Goal: Transaction & Acquisition: Purchase product/service

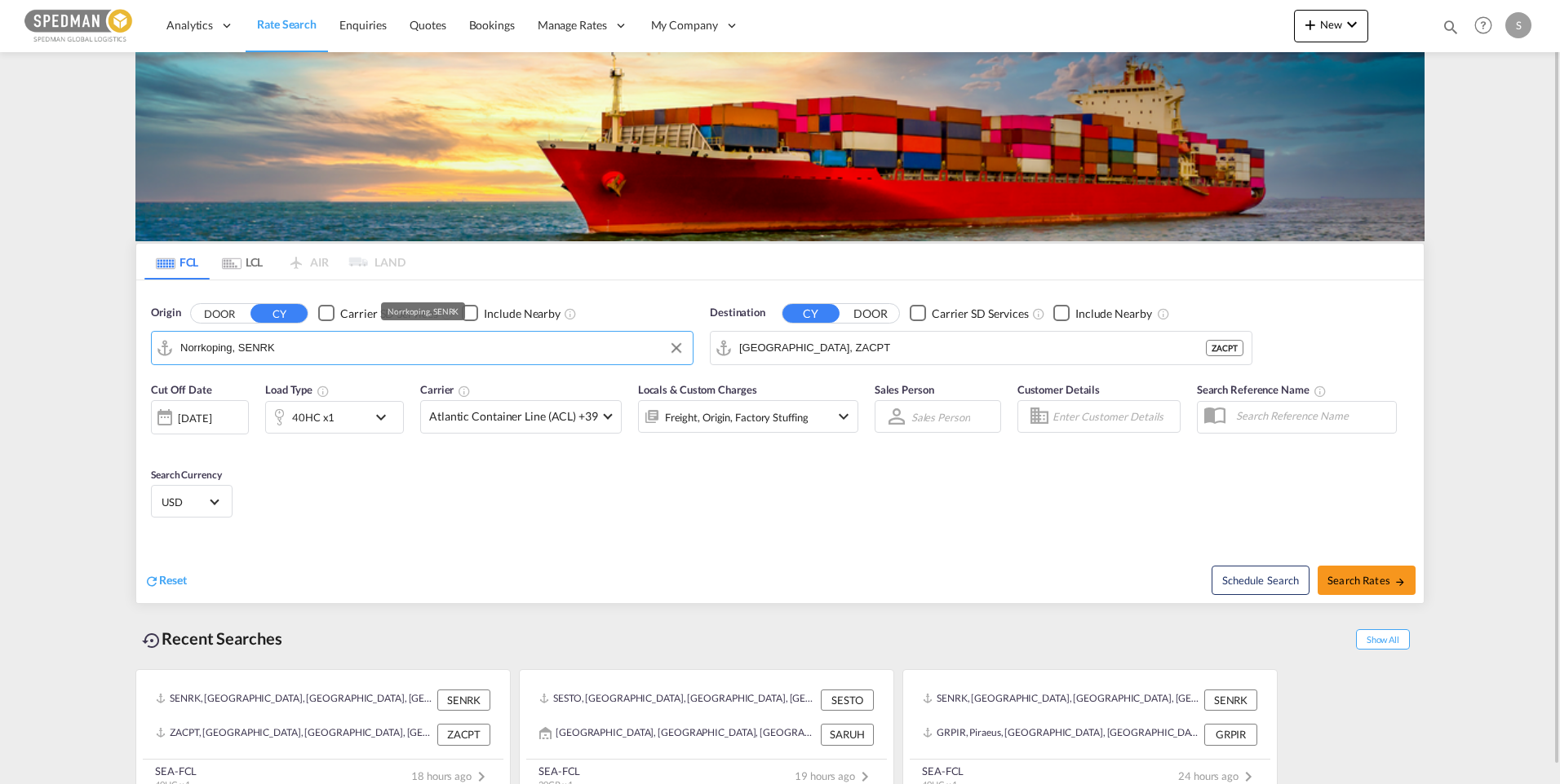
drag, startPoint x: 265, startPoint y: 346, endPoint x: 182, endPoint y: 345, distance: 83.0
click at [182, 345] on input "Norrkoping, SENRK" at bounding box center [432, 348] width 504 height 25
drag, startPoint x: 286, startPoint y: 347, endPoint x: 170, endPoint y: 346, distance: 116.0
click at [170, 346] on md-input-container "Norrkoping, SENRK" at bounding box center [422, 348] width 541 height 33
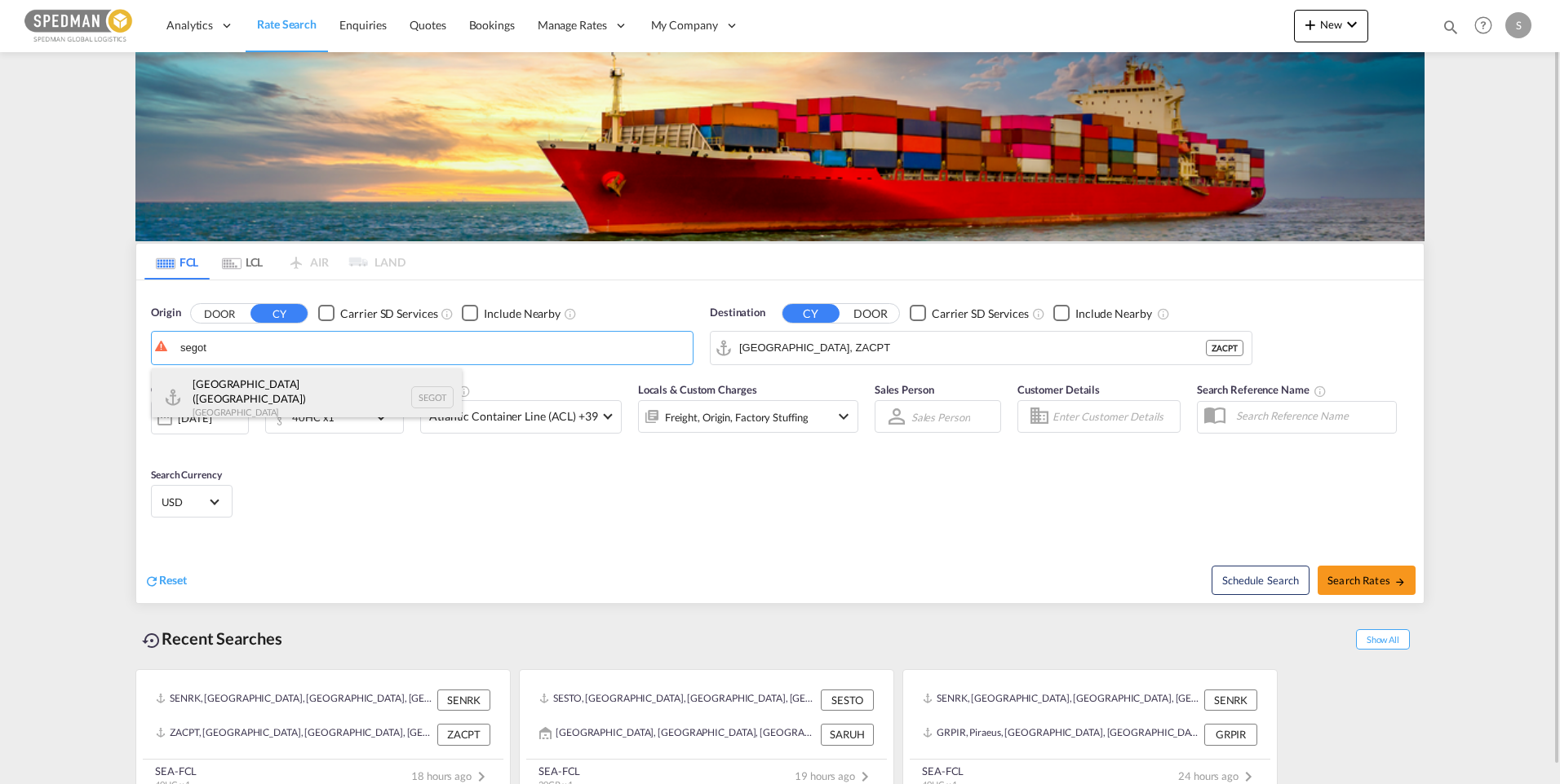
click at [264, 384] on div "[GEOGRAPHIC_DATA] ([GEOGRAPHIC_DATA]) [GEOGRAPHIC_DATA] SEGOT" at bounding box center [307, 398] width 310 height 59
type input "[GEOGRAPHIC_DATA] ([GEOGRAPHIC_DATA]), [GEOGRAPHIC_DATA]"
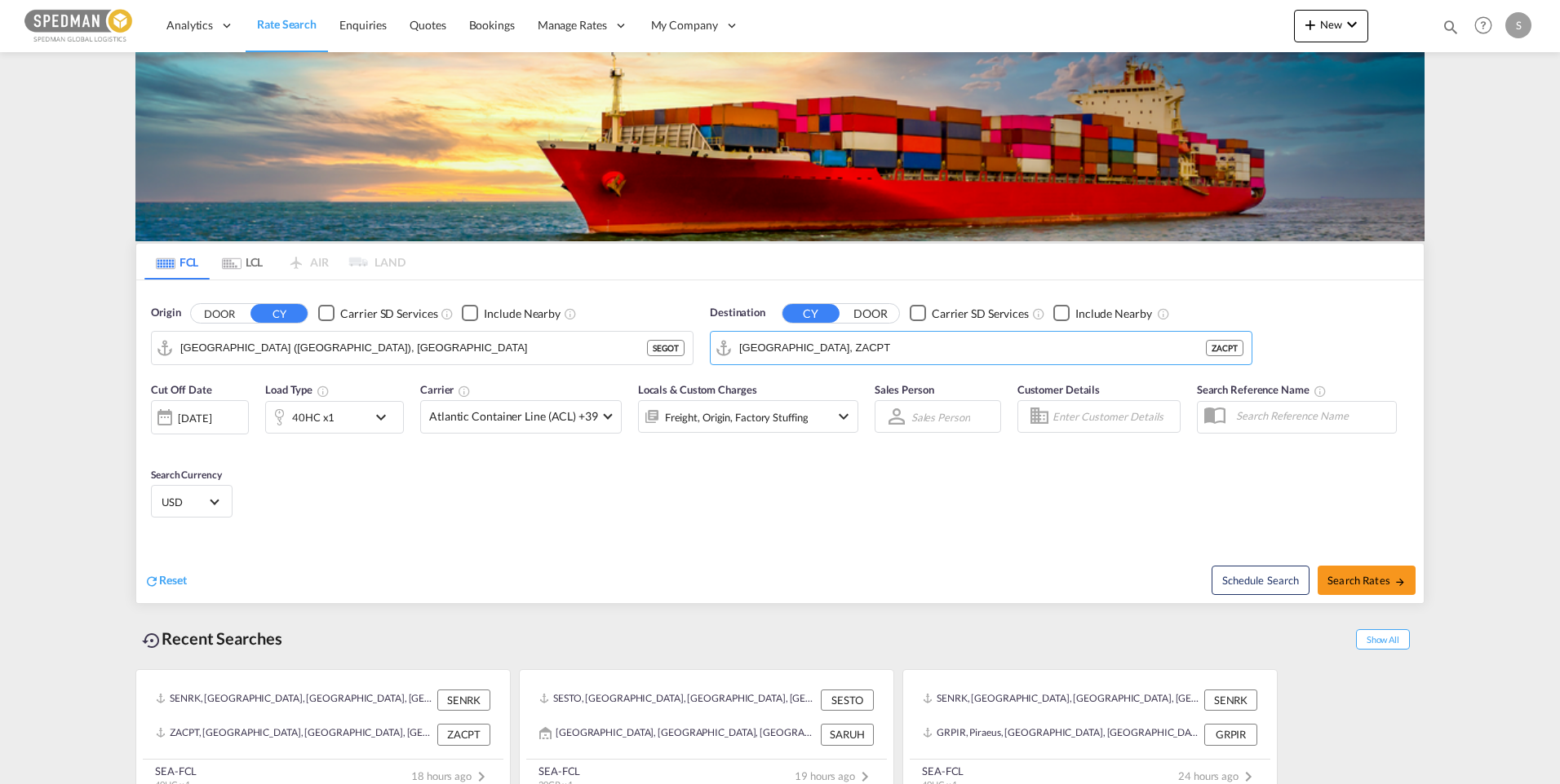
drag, startPoint x: 867, startPoint y: 347, endPoint x: 708, endPoint y: 351, distance: 159.1
click at [708, 351] on div "Destination CY DOOR Carrier SD Services Include Nearby [GEOGRAPHIC_DATA], ZACPT…" at bounding box center [981, 335] width 558 height 77
click at [906, 345] on input "[GEOGRAPHIC_DATA], ZACPT" at bounding box center [991, 348] width 504 height 25
type input "C"
click at [780, 385] on div "Shanghai [GEOGRAPHIC_DATA] [GEOGRAPHIC_DATA]" at bounding box center [865, 393] width 310 height 49
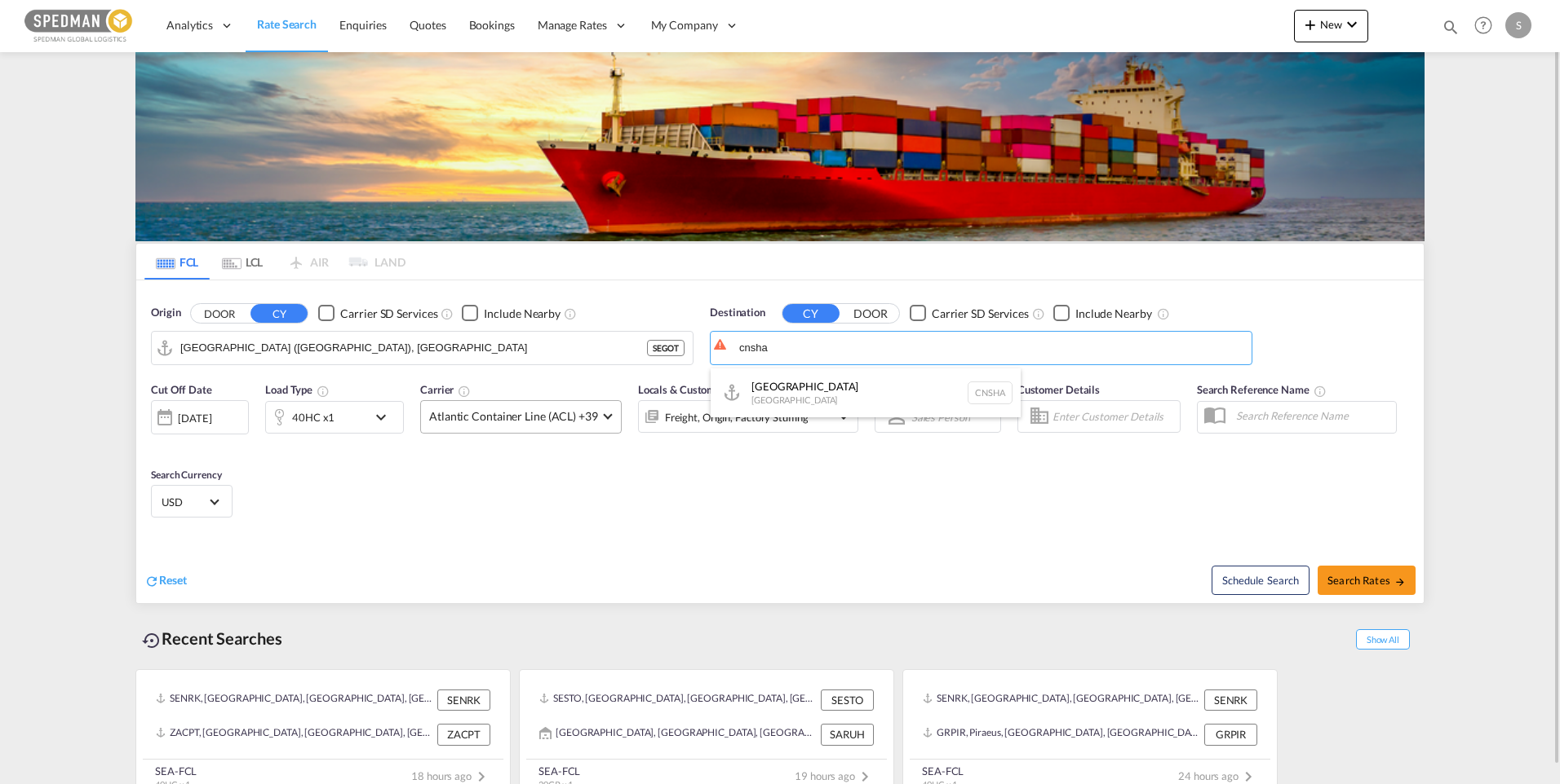
type input "[GEOGRAPHIC_DATA], [GEOGRAPHIC_DATA]"
click at [384, 420] on md-icon "icon-chevron-down" at bounding box center [385, 417] width 28 height 20
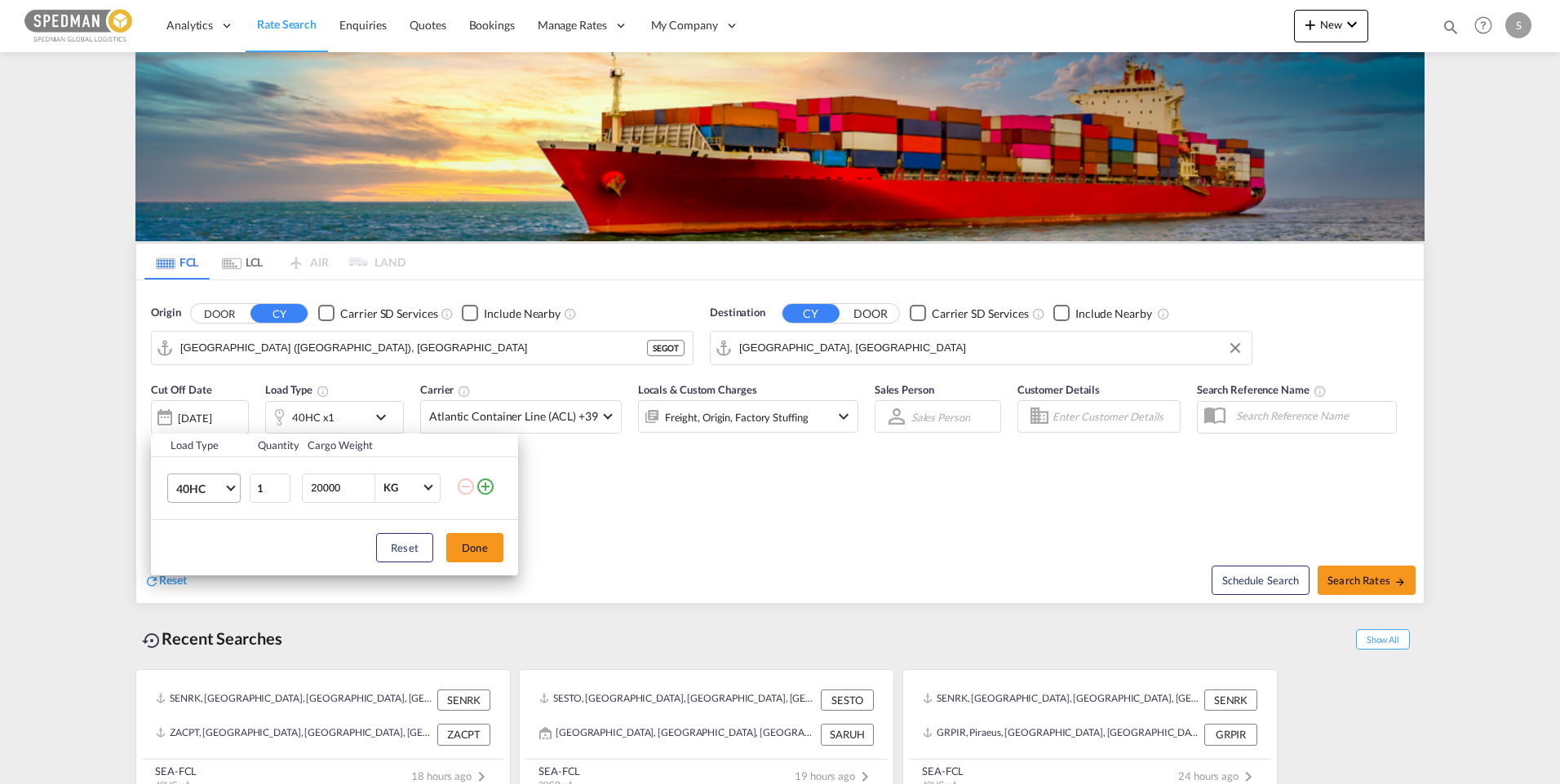
click at [235, 492] on md-select-value "40HC" at bounding box center [207, 488] width 65 height 28
click at [214, 403] on md-option "20GP" at bounding box center [218, 410] width 111 height 39
click at [464, 544] on button "Done" at bounding box center [475, 548] width 57 height 30
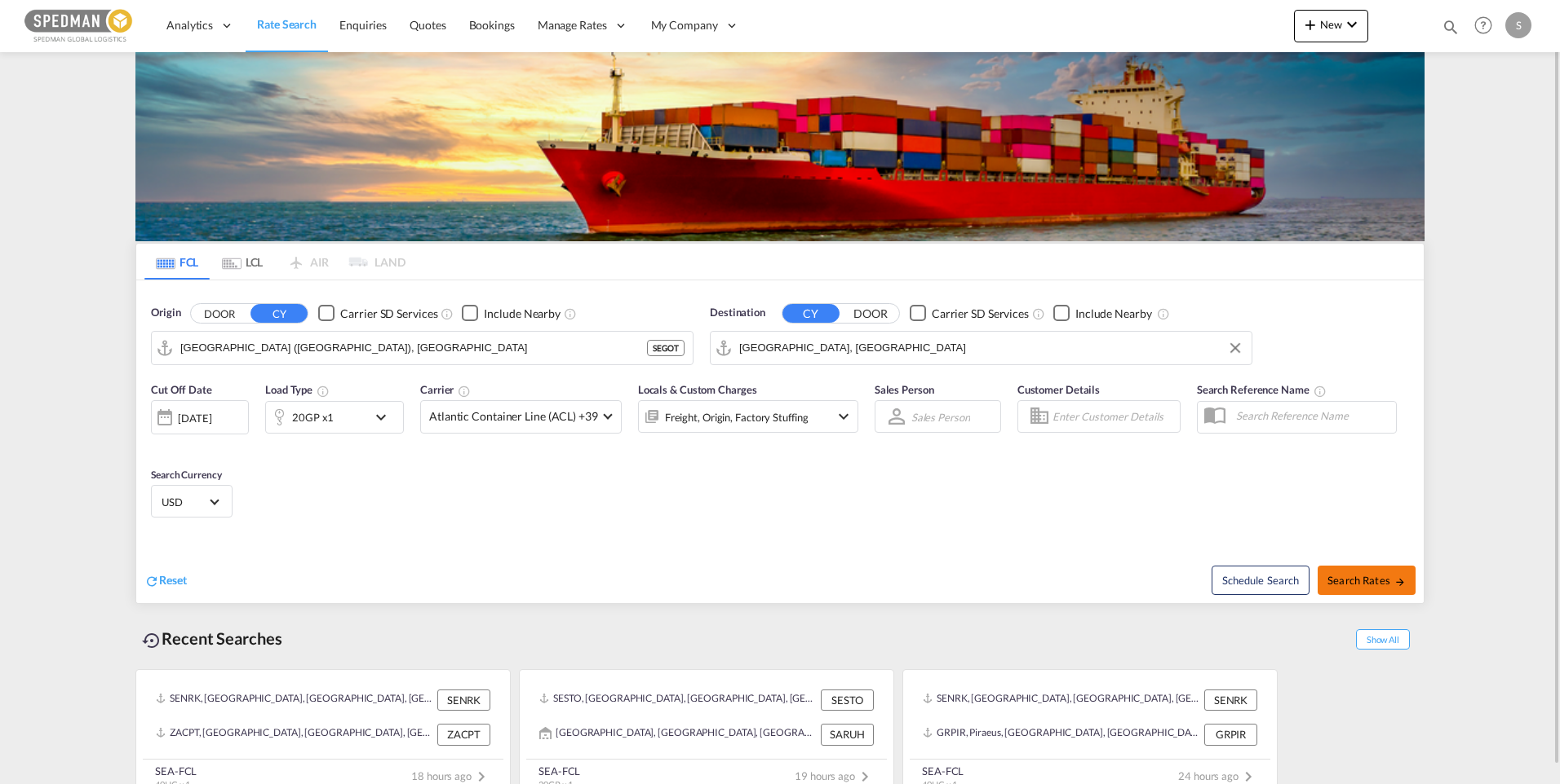
click at [1356, 582] on span "Search Rates" at bounding box center [1366, 580] width 78 height 13
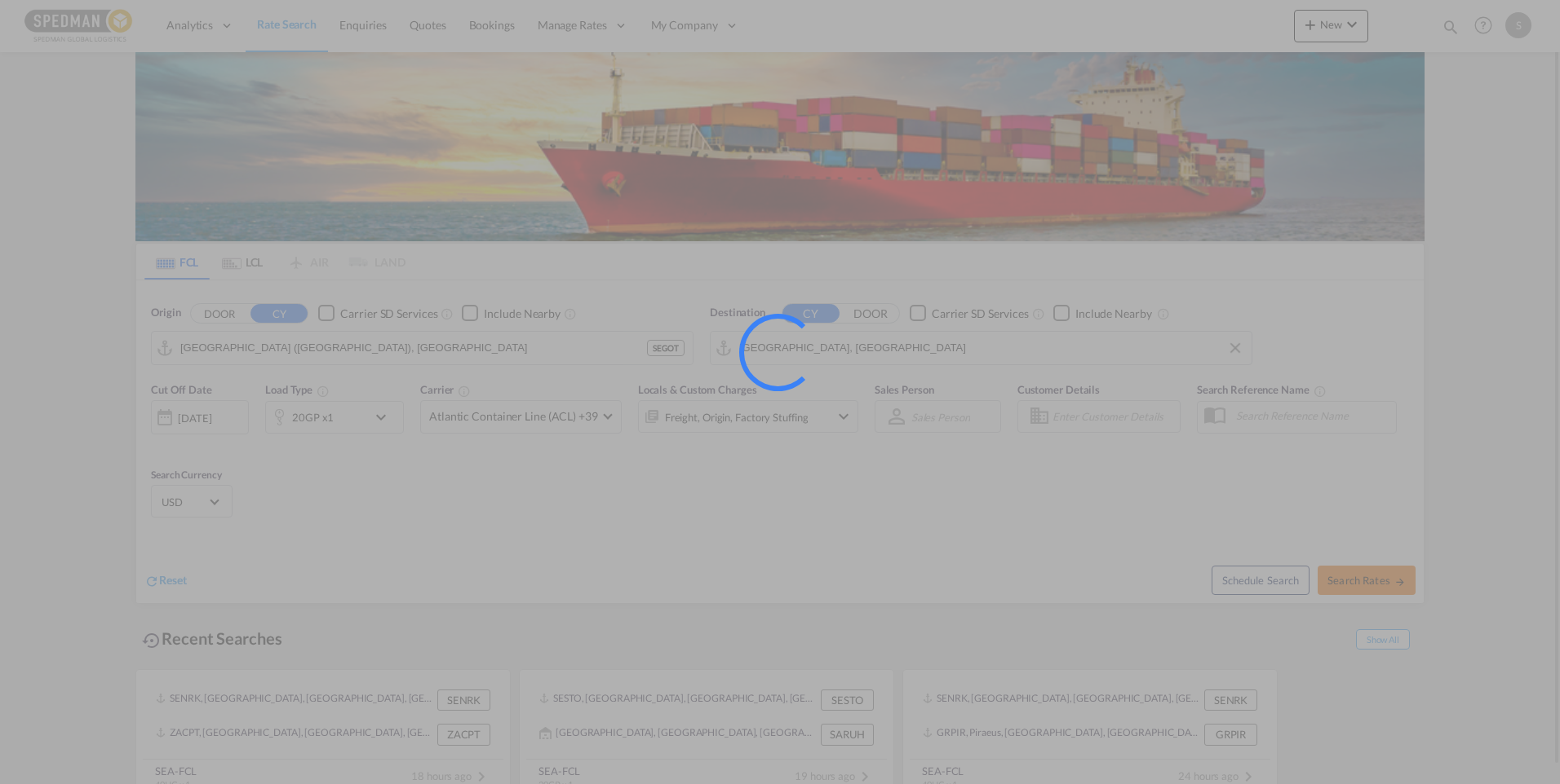
type input "SEGOT to CNSHA / [DATE]"
